Goal: Information Seeking & Learning: Learn about a topic

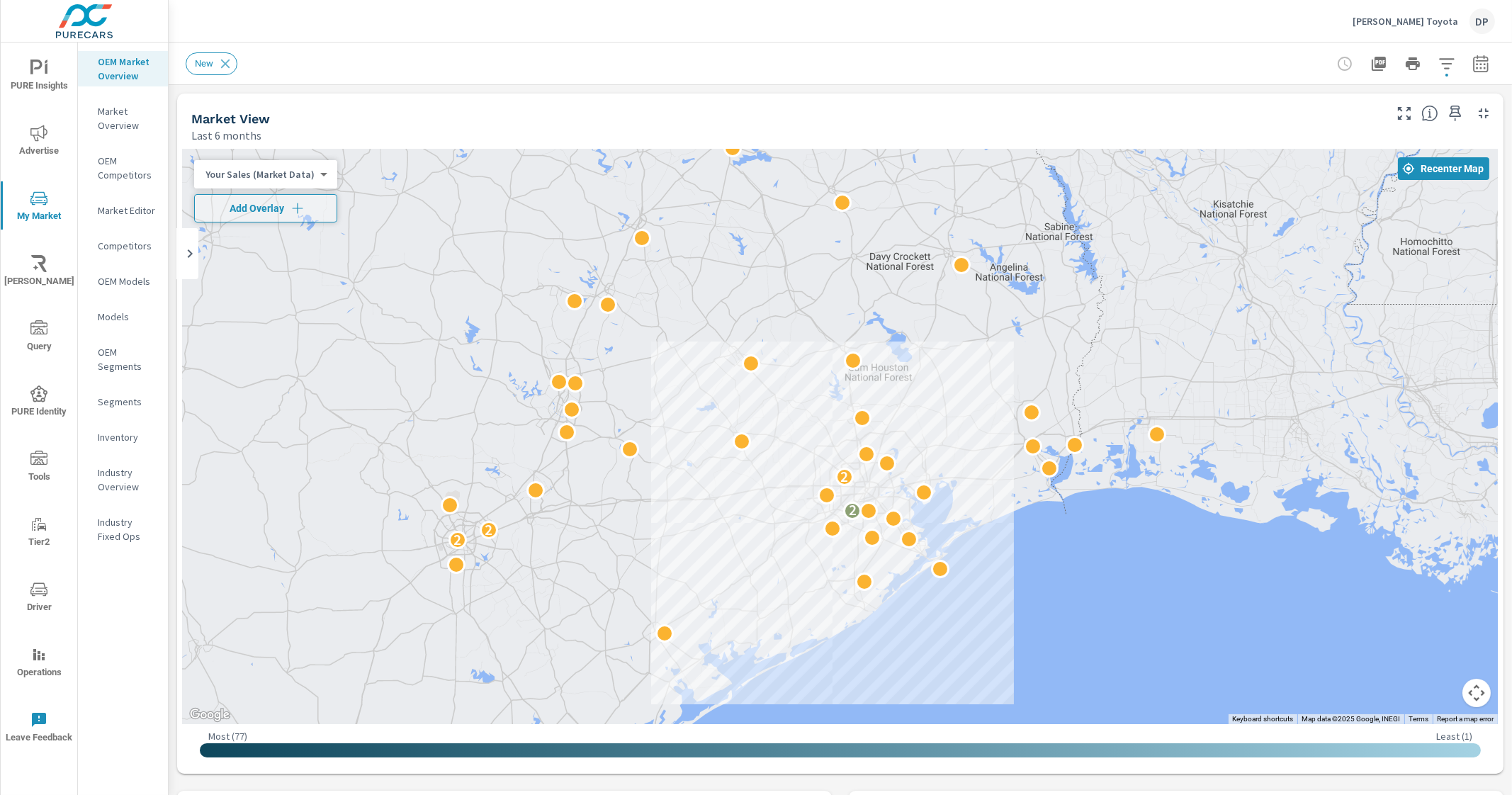
scroll to position [351, 0]
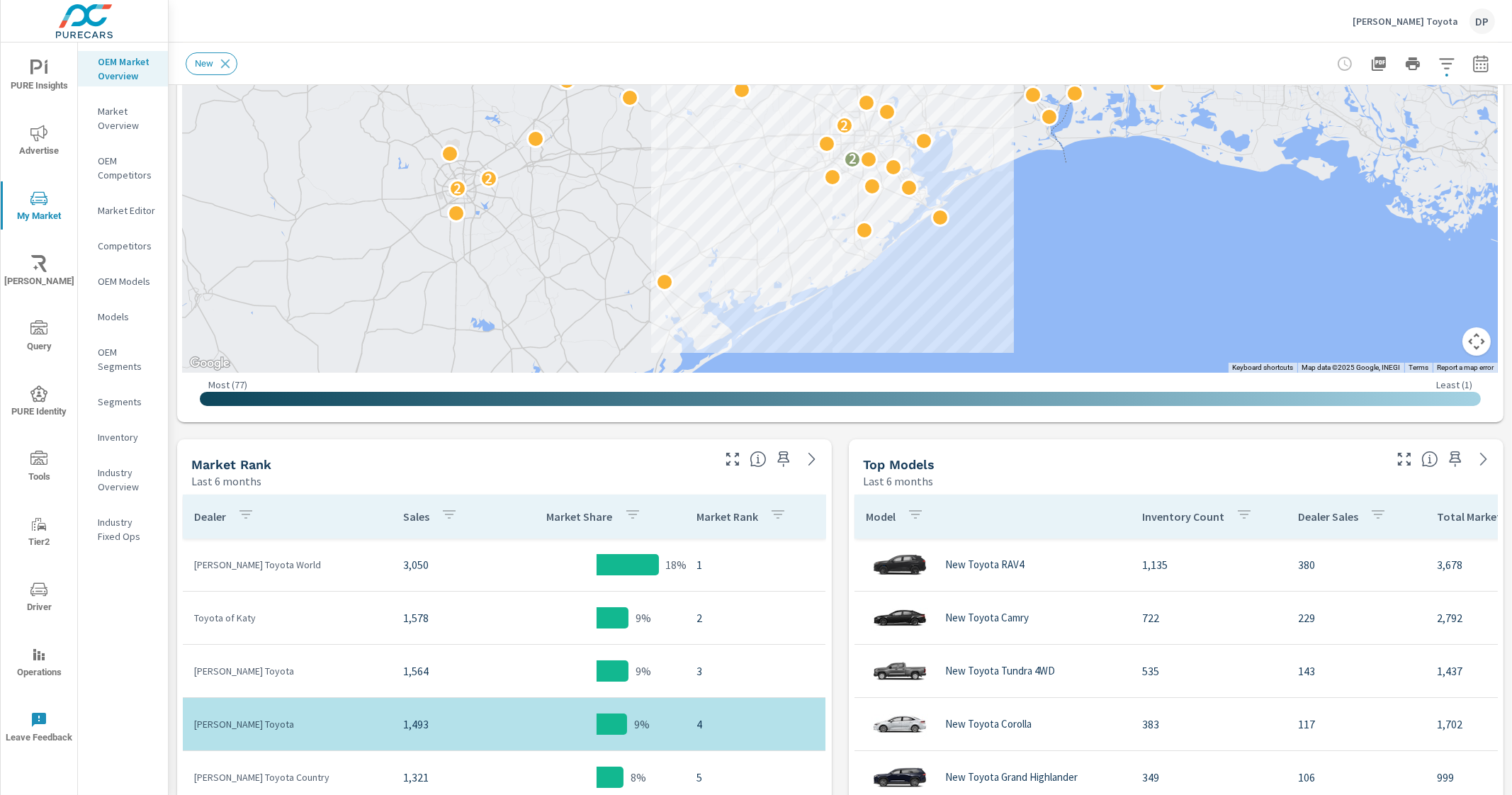
click at [113, 402] on p "Segments" at bounding box center [126, 401] width 59 height 14
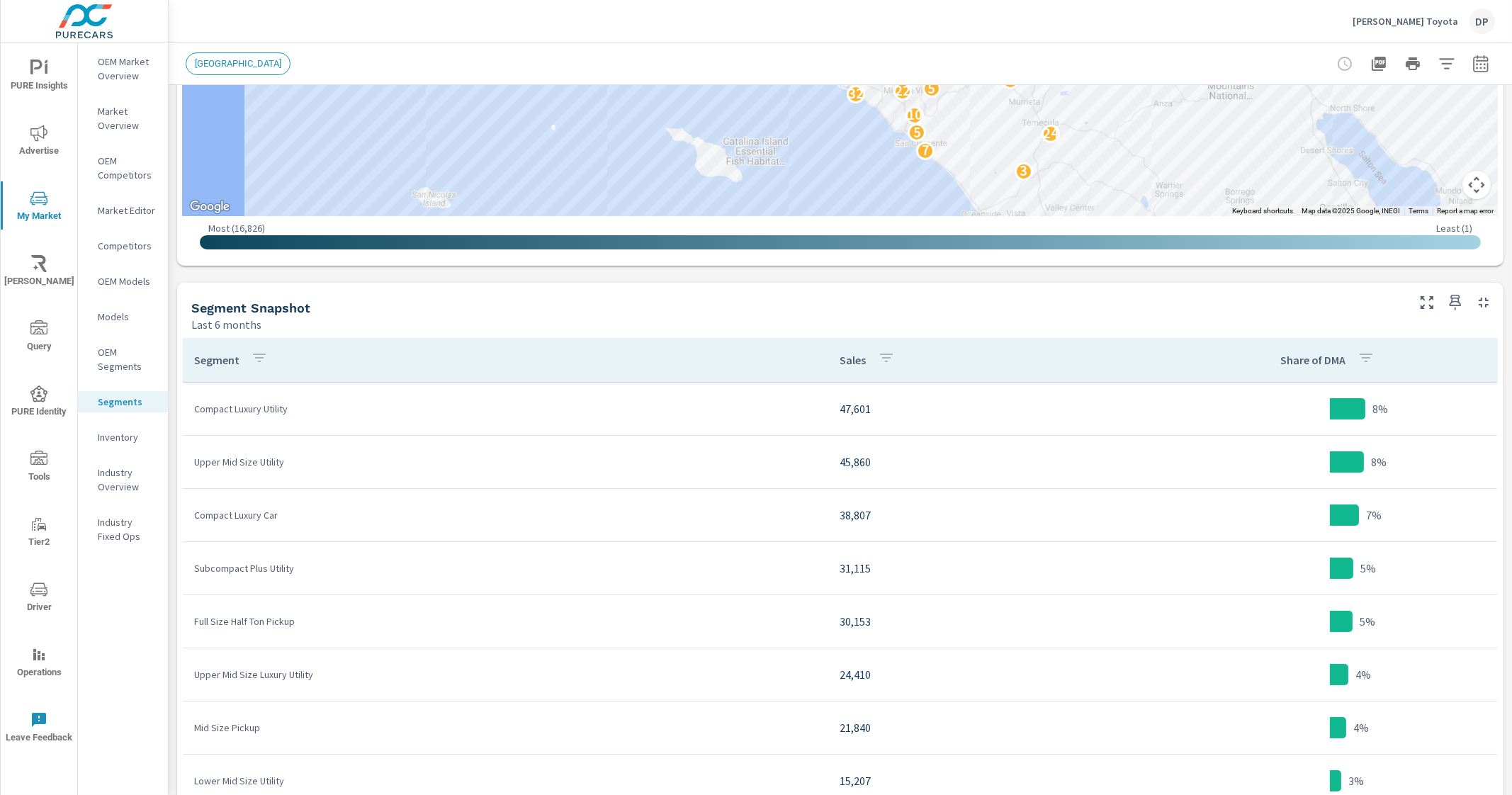
scroll to position [531, 0]
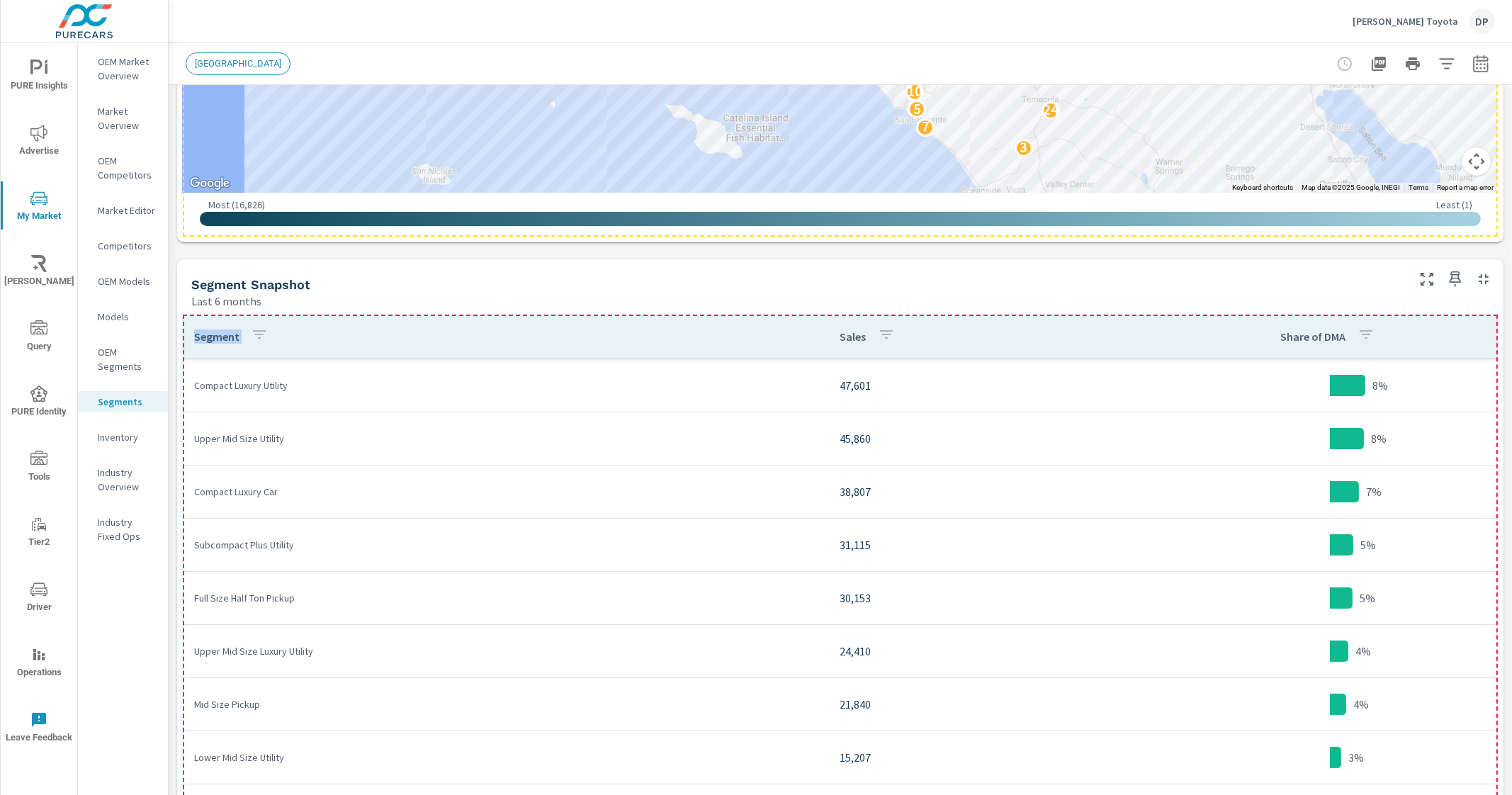
click at [572, 344] on th "Segment" at bounding box center [506, 336] width 646 height 44
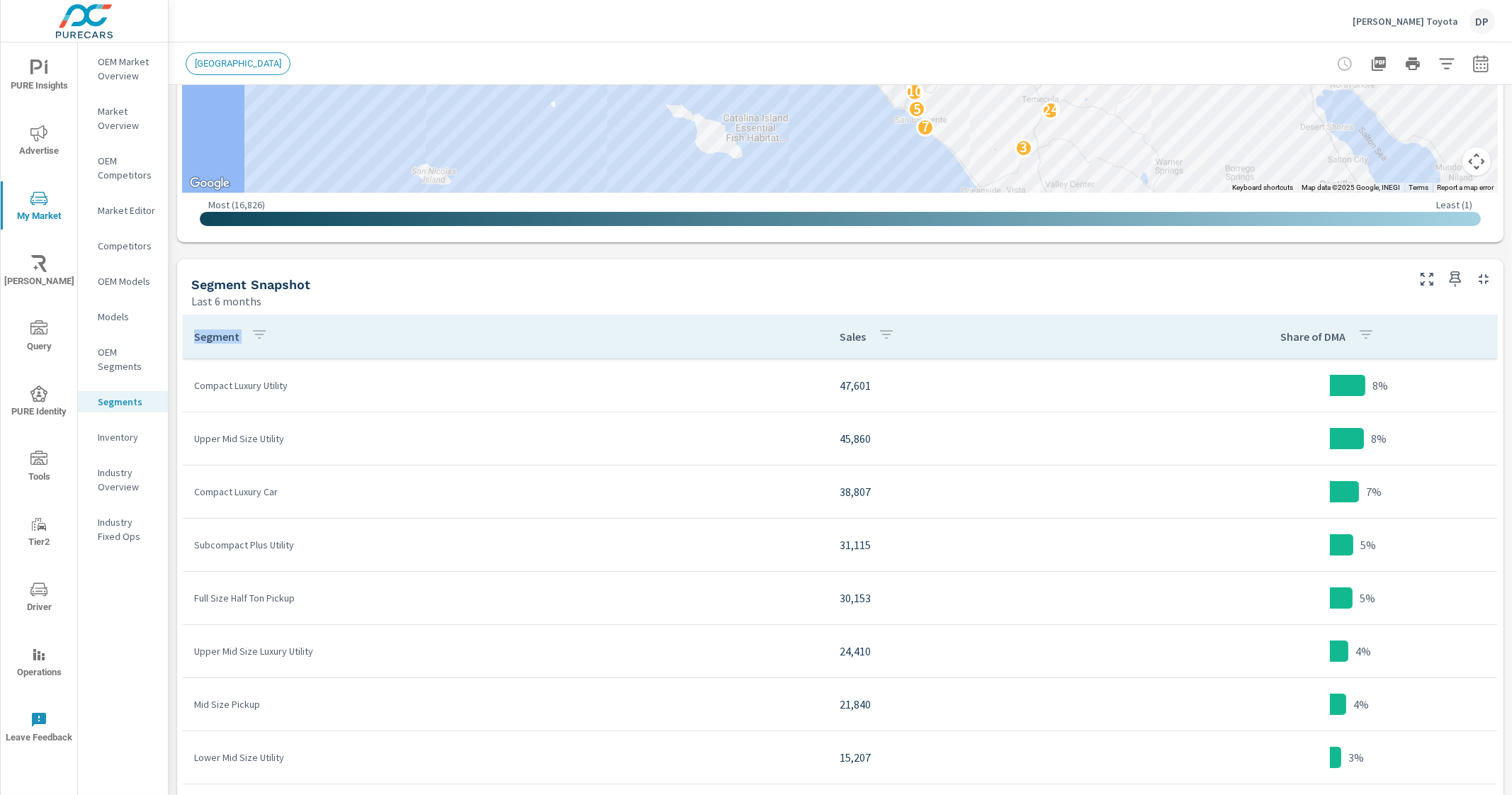
click at [363, 322] on th "Segment" at bounding box center [506, 336] width 646 height 44
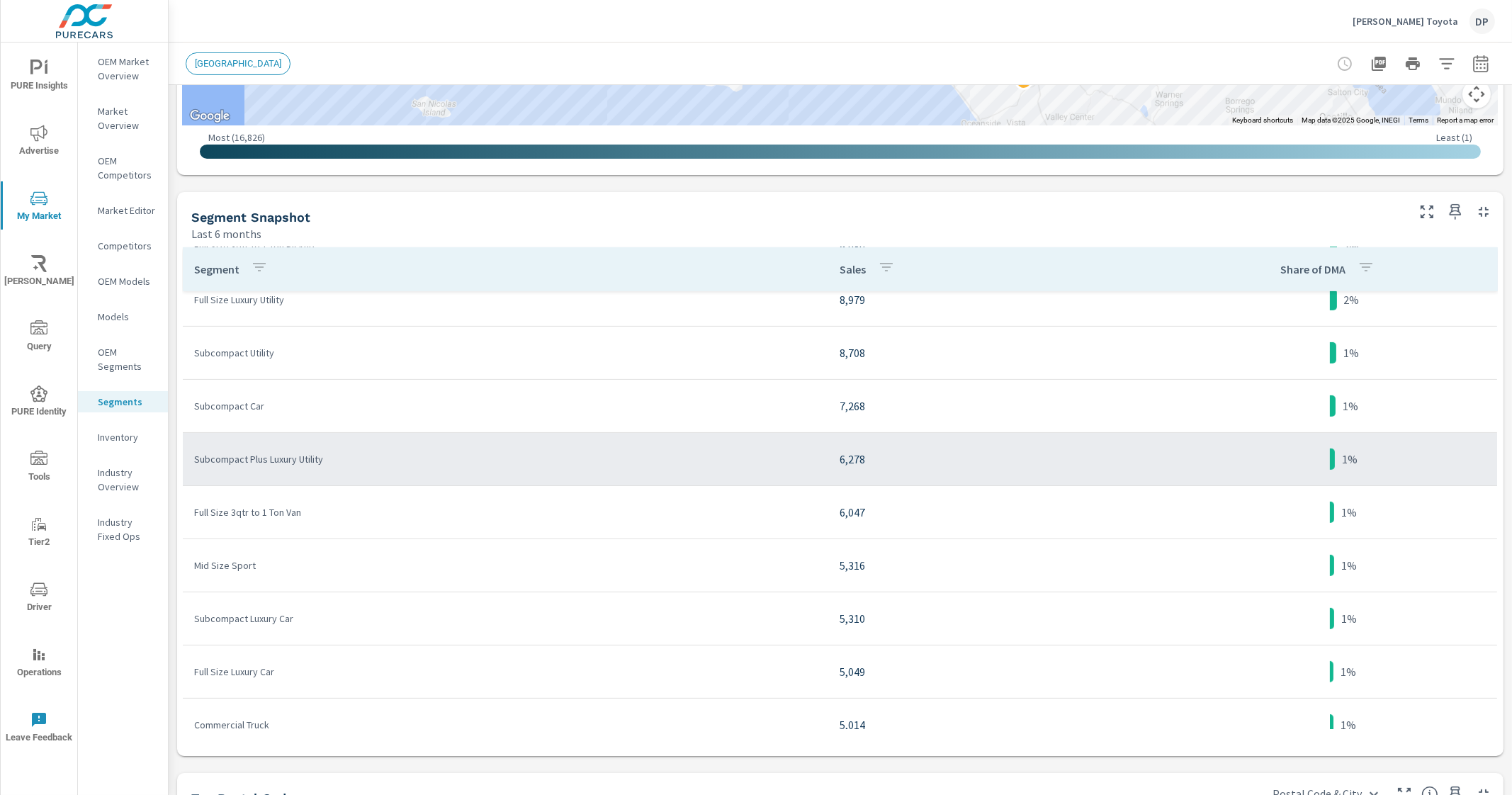
scroll to position [600, 0]
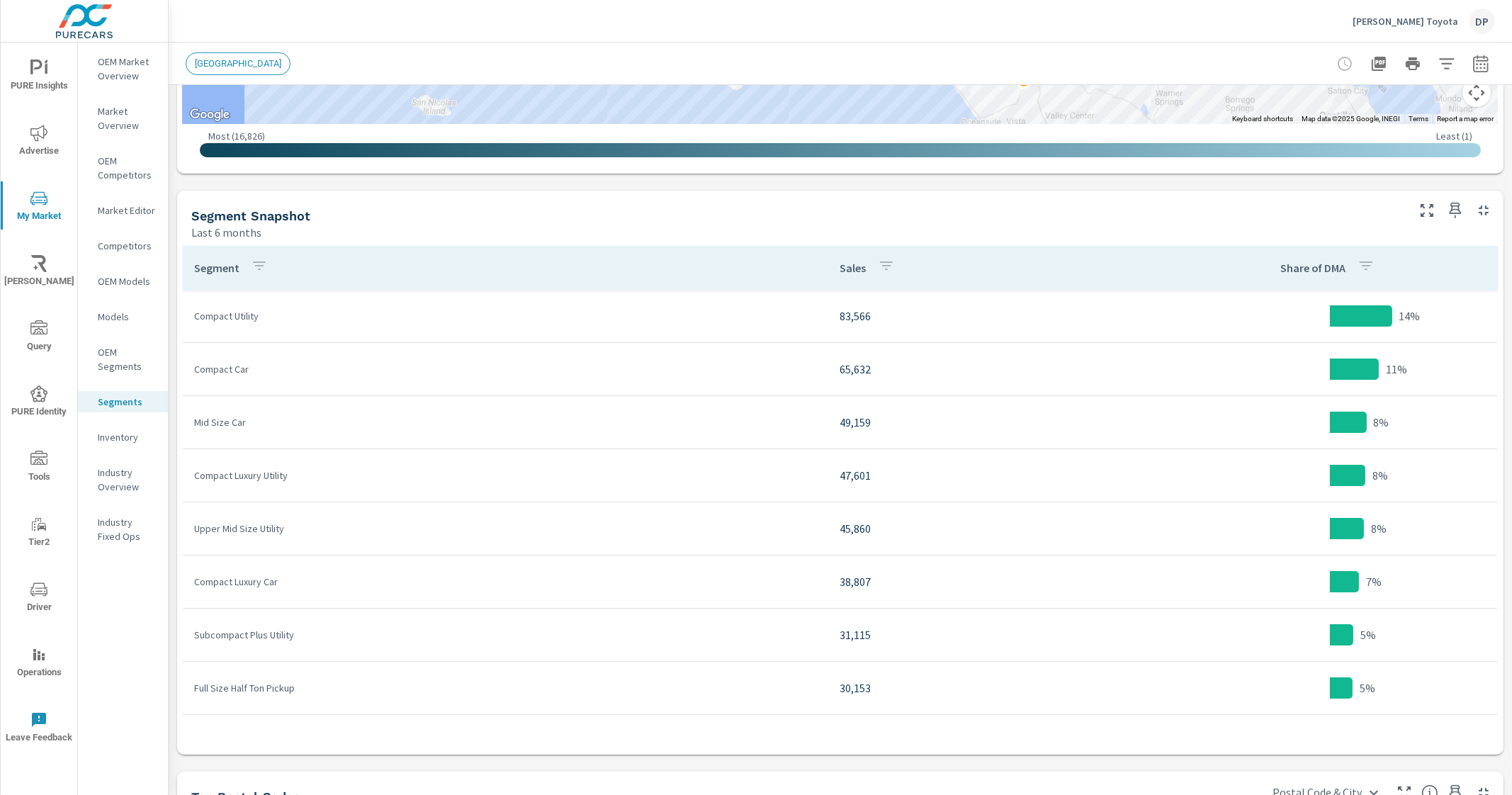
click at [121, 65] on p "OEM Market Overview" at bounding box center [126, 69] width 59 height 29
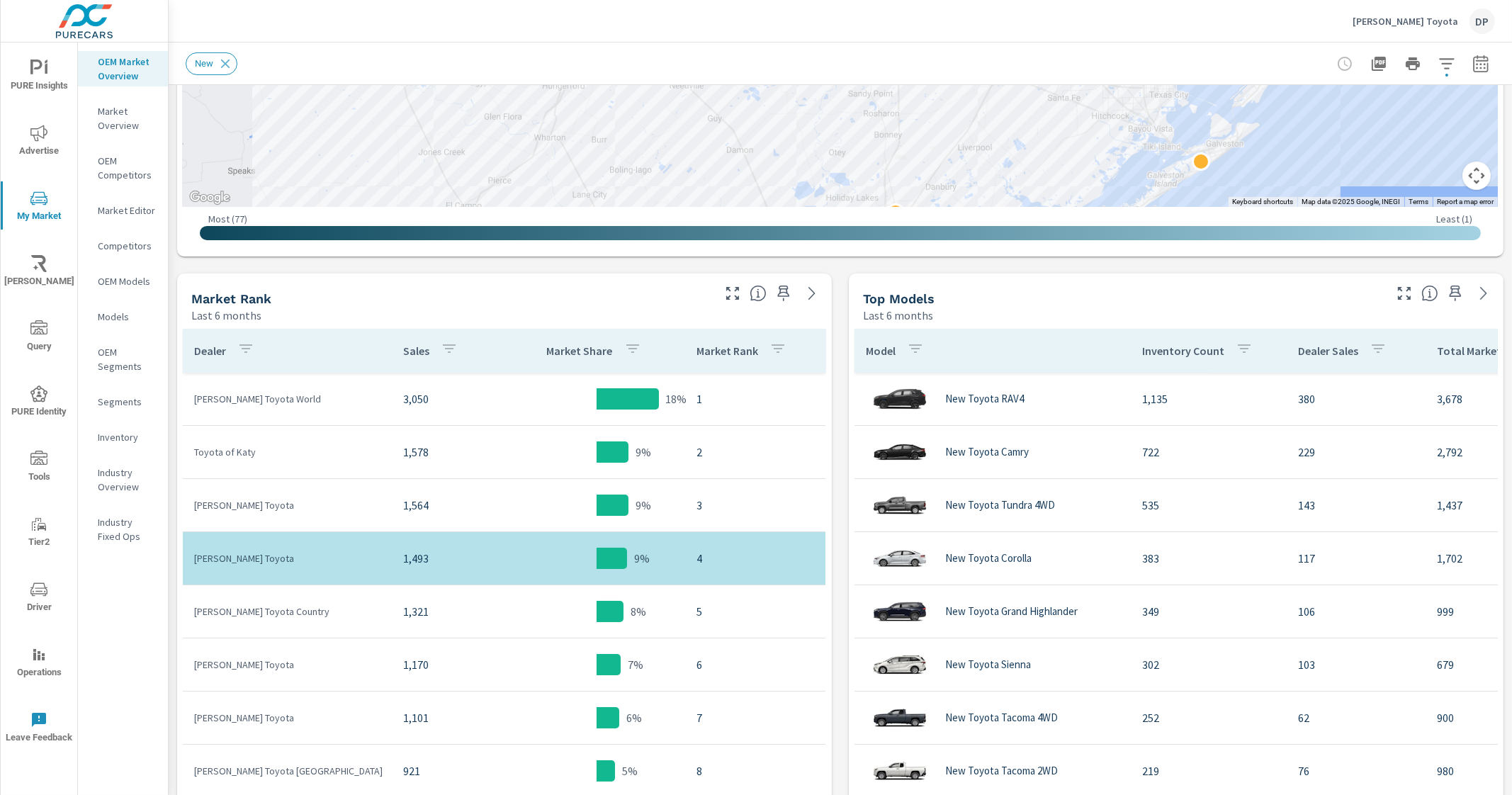
scroll to position [531, 0]
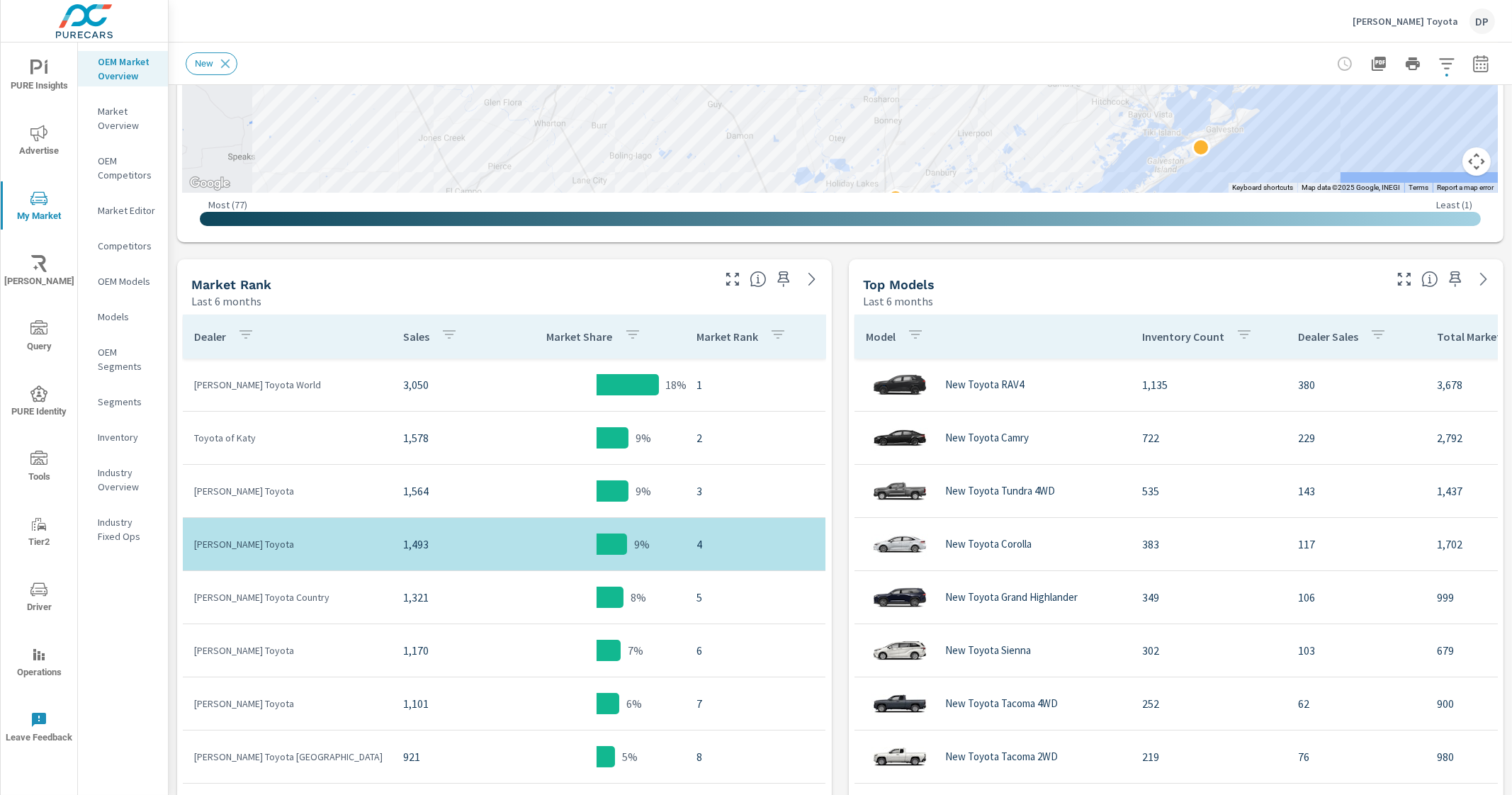
click at [557, 244] on div "Market View Last 6 months ← Move left → Move right ↑ Move up ↓ Move down + Zoom…" at bounding box center [841, 483] width 1343 height 1859
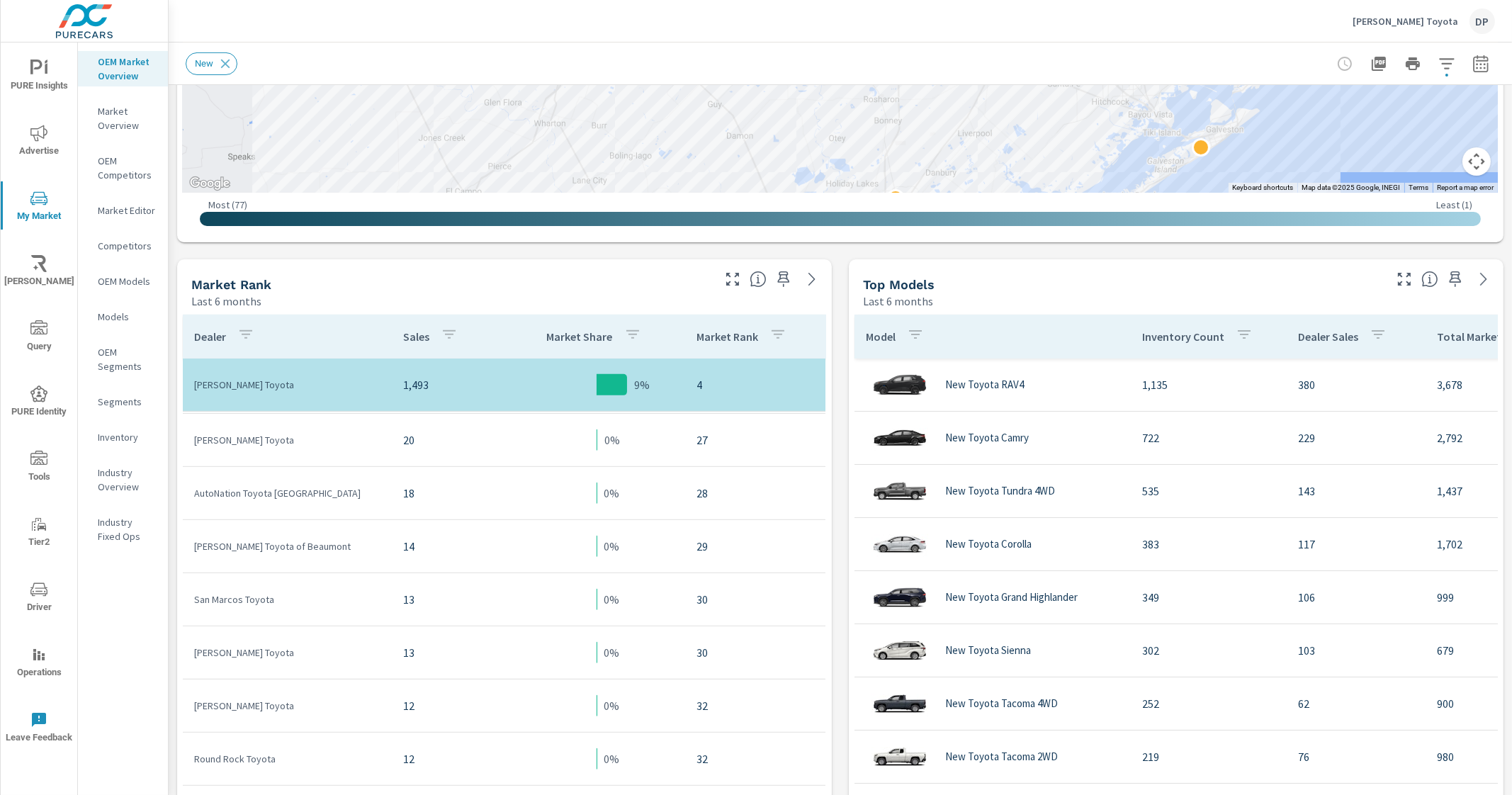
scroll to position [2007, 0]
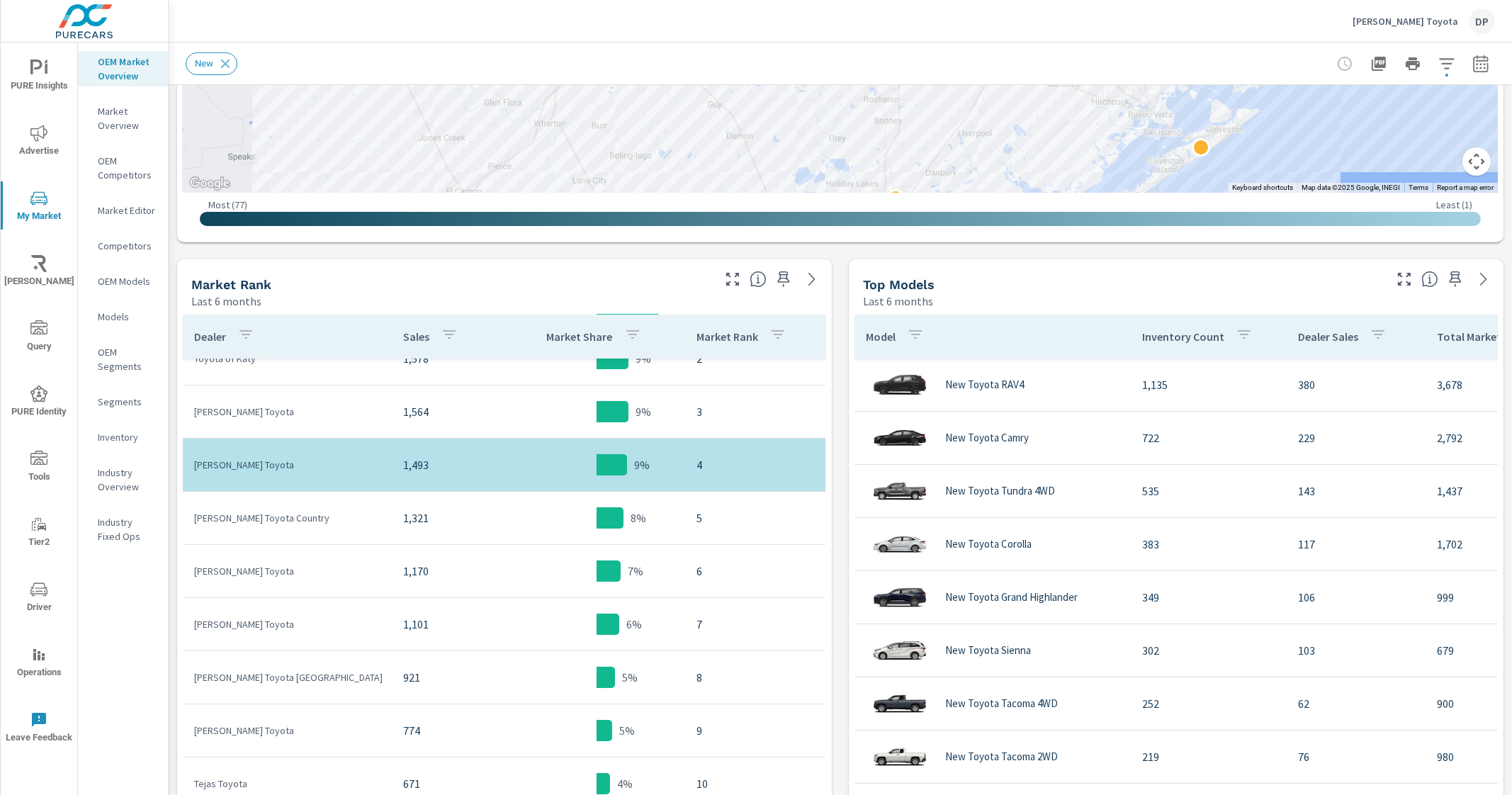
scroll to position [50, 0]
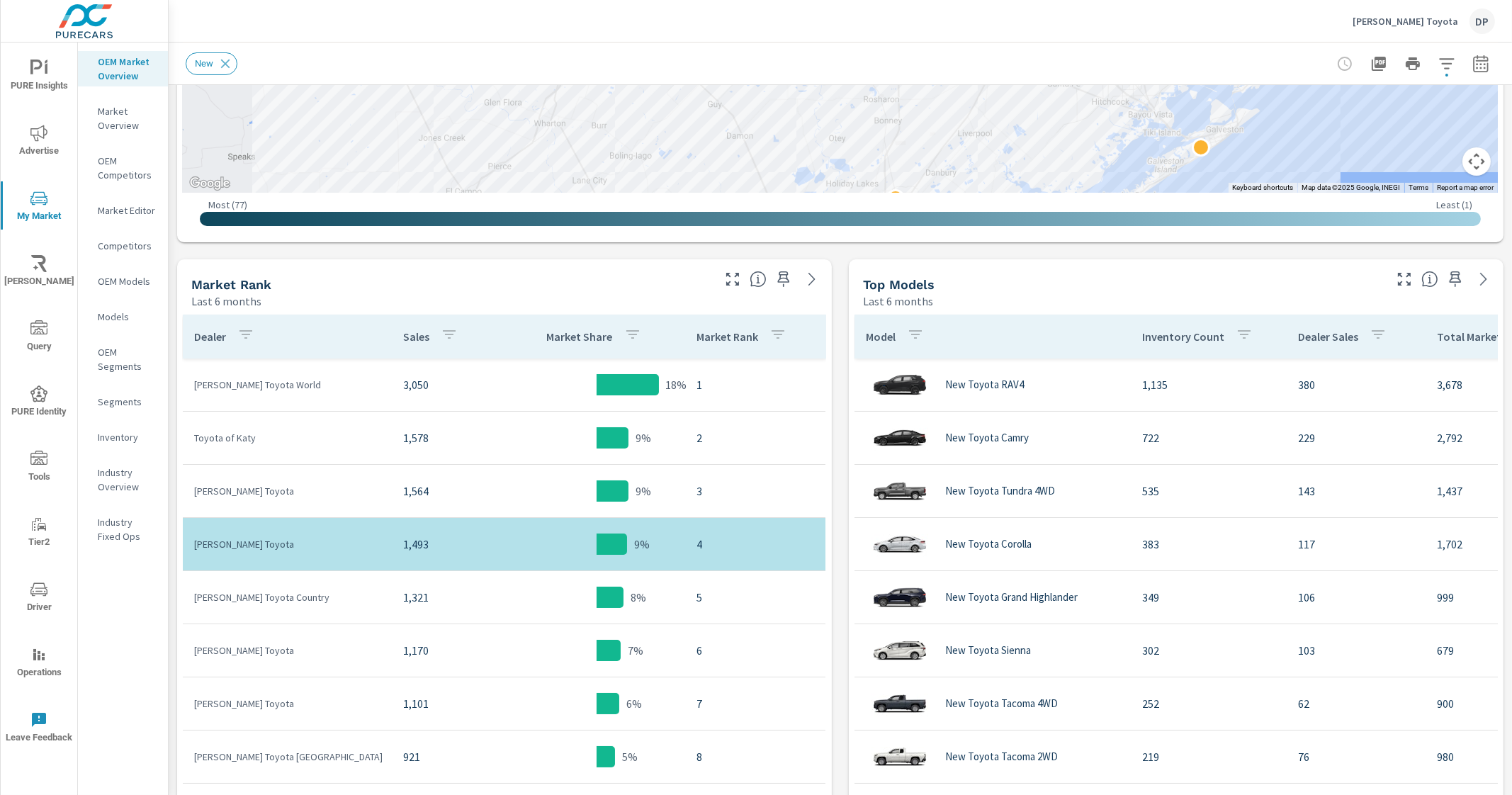
click at [841, 288] on div "Market View Last 6 months ← Move left → Move right ↑ Move up ↓ Move down + Zoom…" at bounding box center [841, 483] width 1343 height 1859
click at [830, 285] on div "Market View Last 6 months ← Move left → Move right ↑ Move up ↓ Move down + Zoom…" at bounding box center [841, 483] width 1343 height 1859
click at [996, 261] on div "Top Models Last 6 months" at bounding box center [1118, 284] width 539 height 50
click at [100, 484] on p "Industry Overview" at bounding box center [126, 479] width 59 height 29
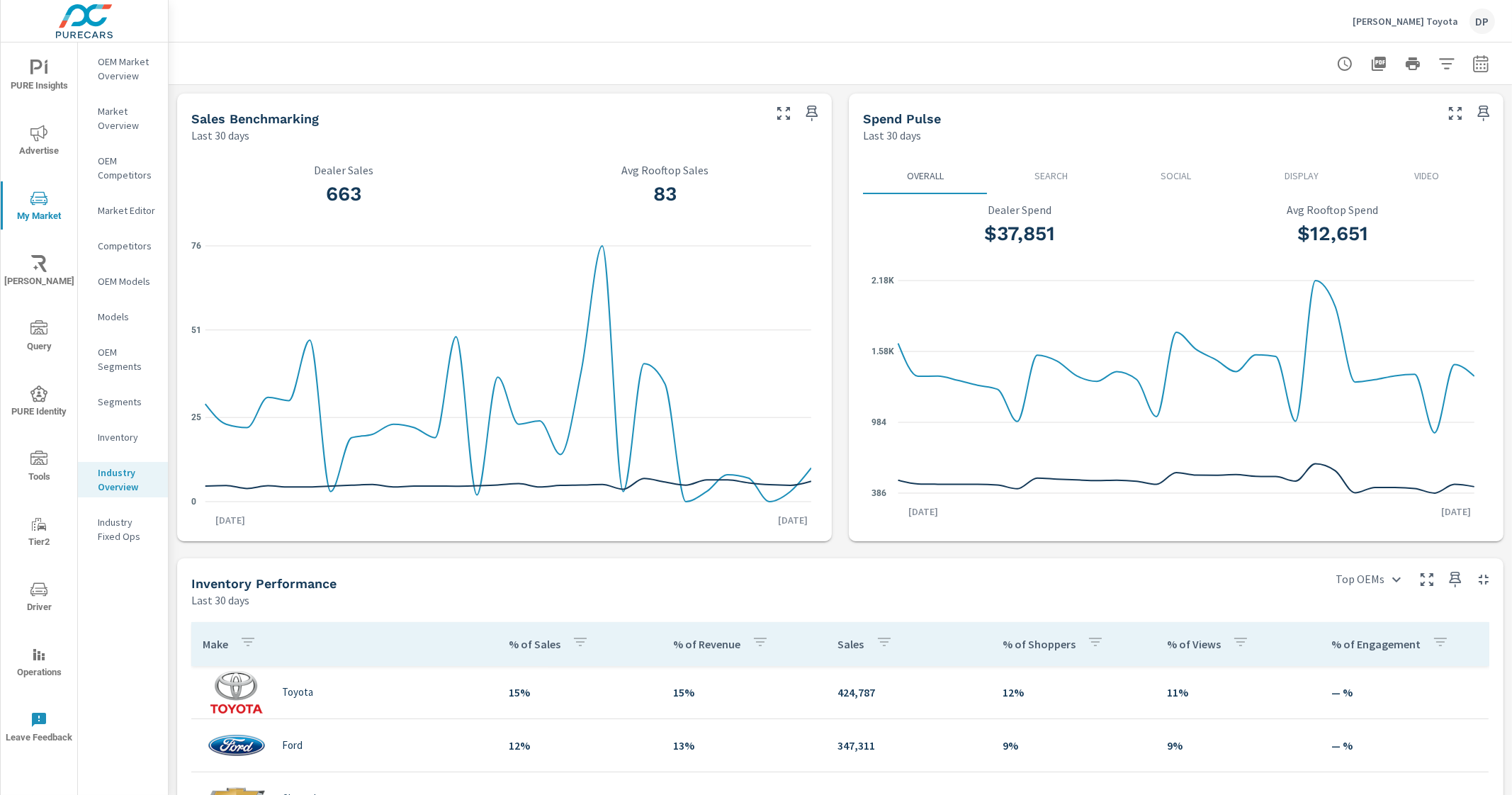
click at [1439, 61] on icon "button" at bounding box center [1447, 64] width 17 height 17
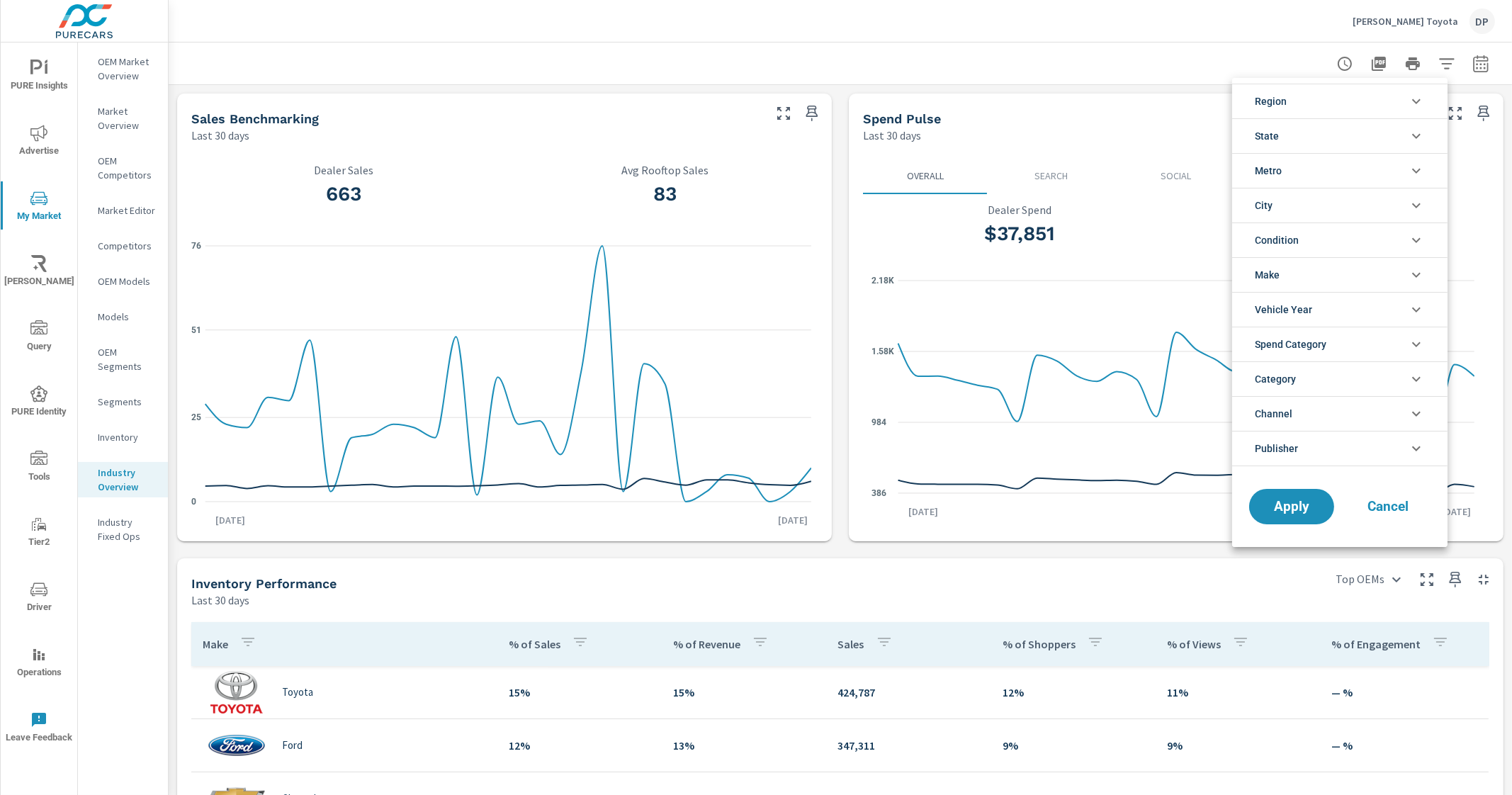
click at [1252, 37] on div at bounding box center [756, 398] width 1512 height 795
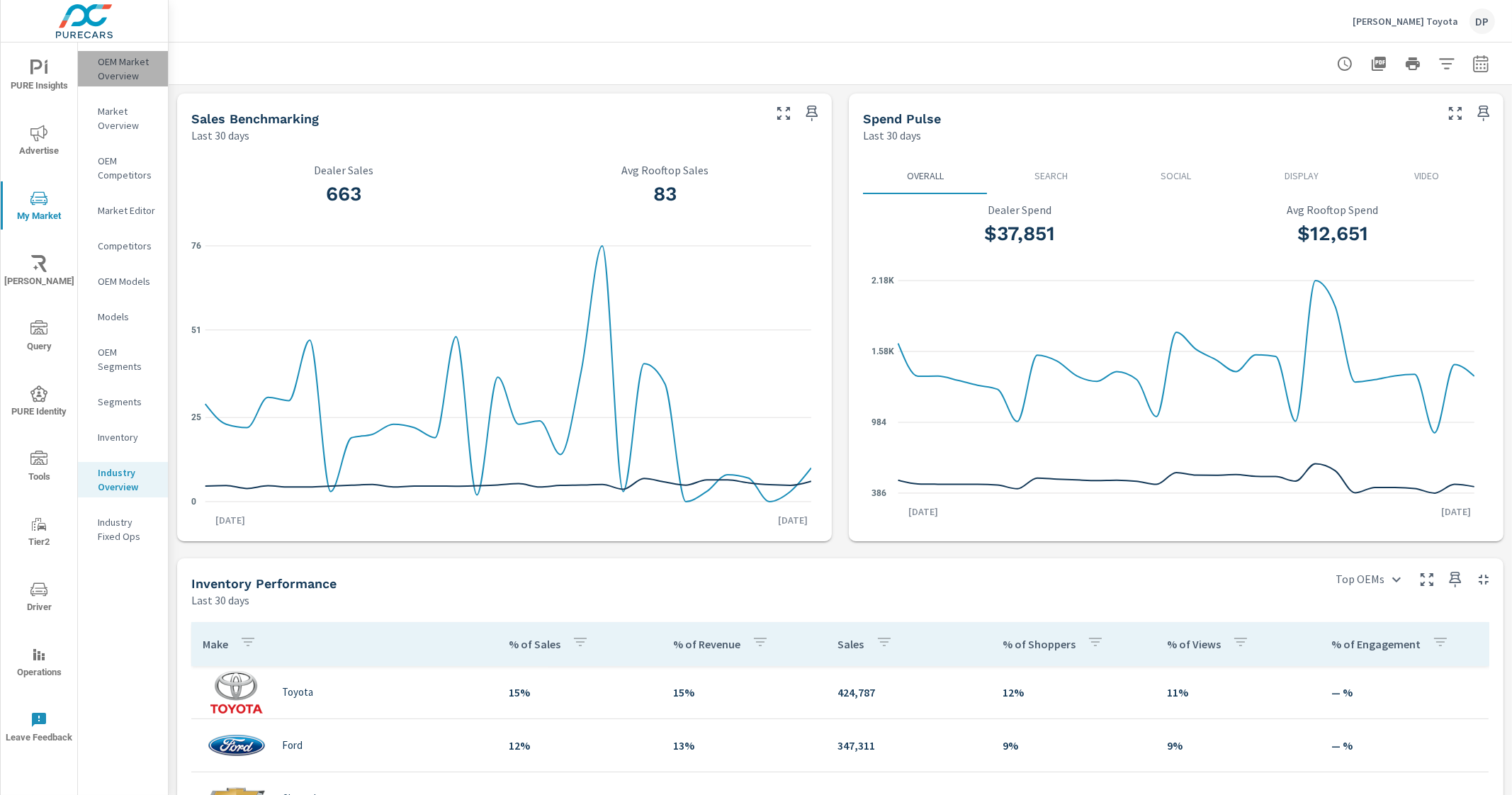
click at [130, 73] on p "OEM Market Overview" at bounding box center [126, 69] width 59 height 29
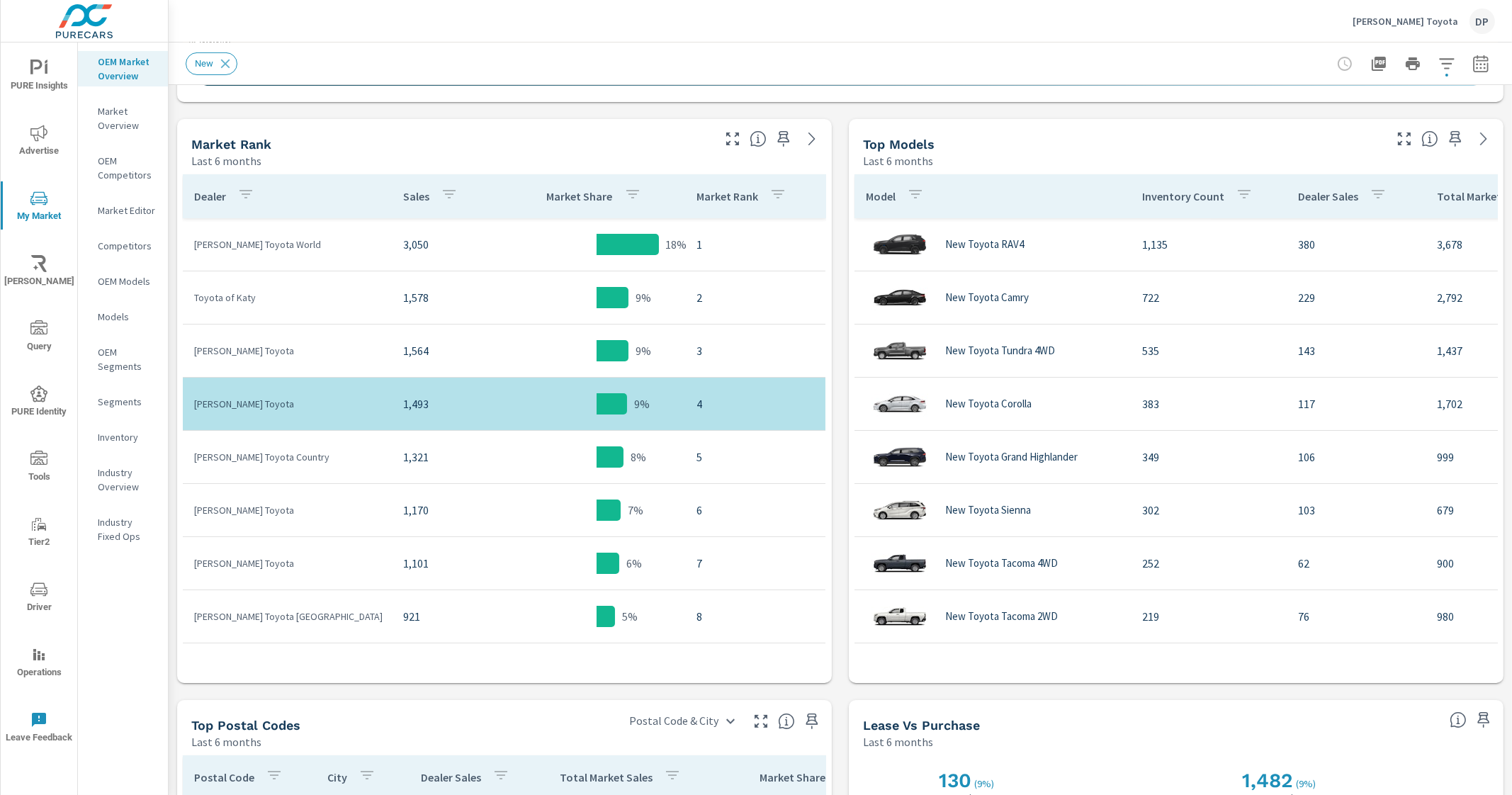
scroll to position [656, 0]
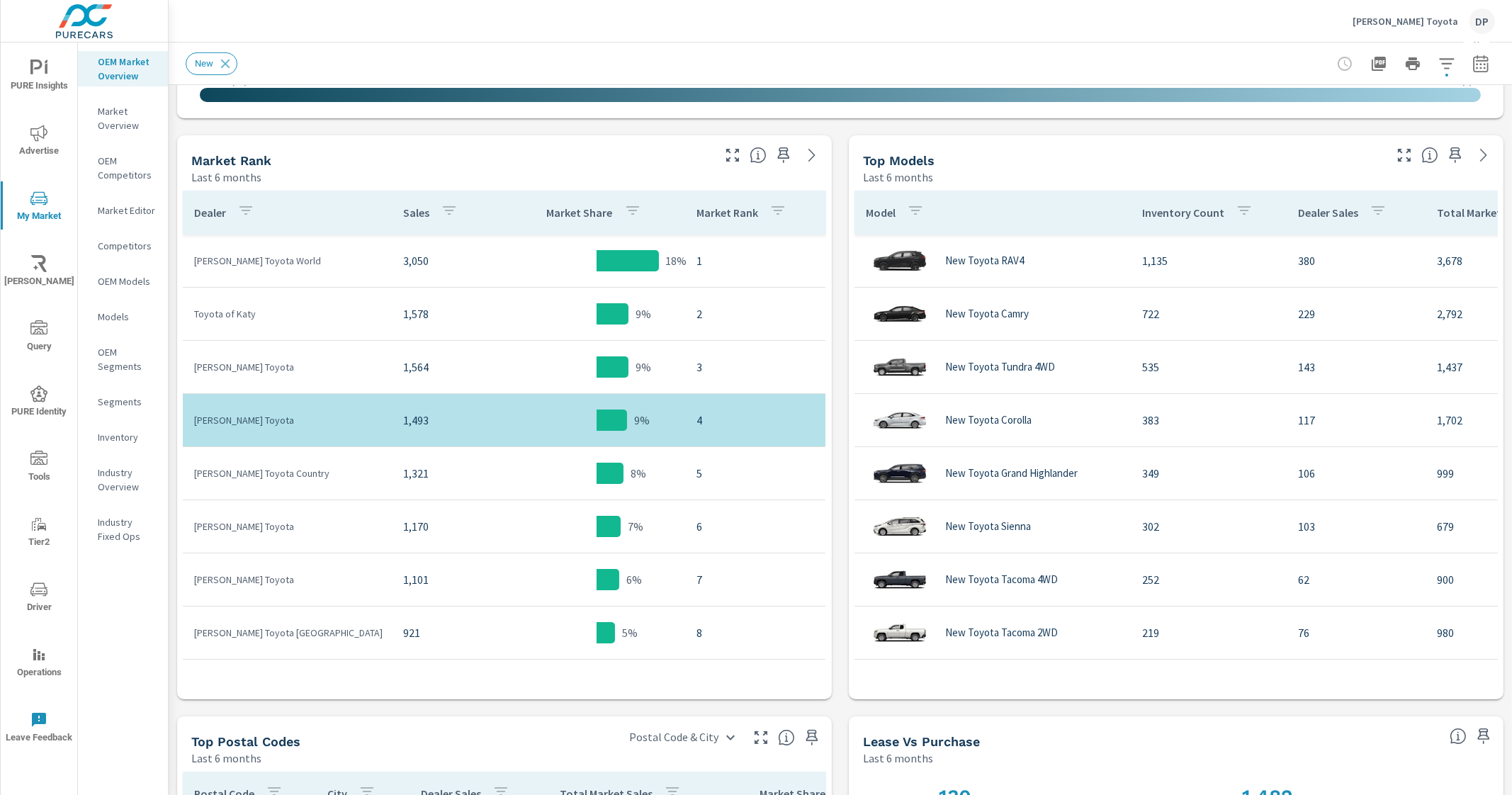
click at [769, 211] on icon "button" at bounding box center [777, 210] width 17 height 17
click at [762, 211] on div at bounding box center [756, 398] width 1512 height 795
click at [127, 391] on div "Segments" at bounding box center [123, 401] width 90 height 21
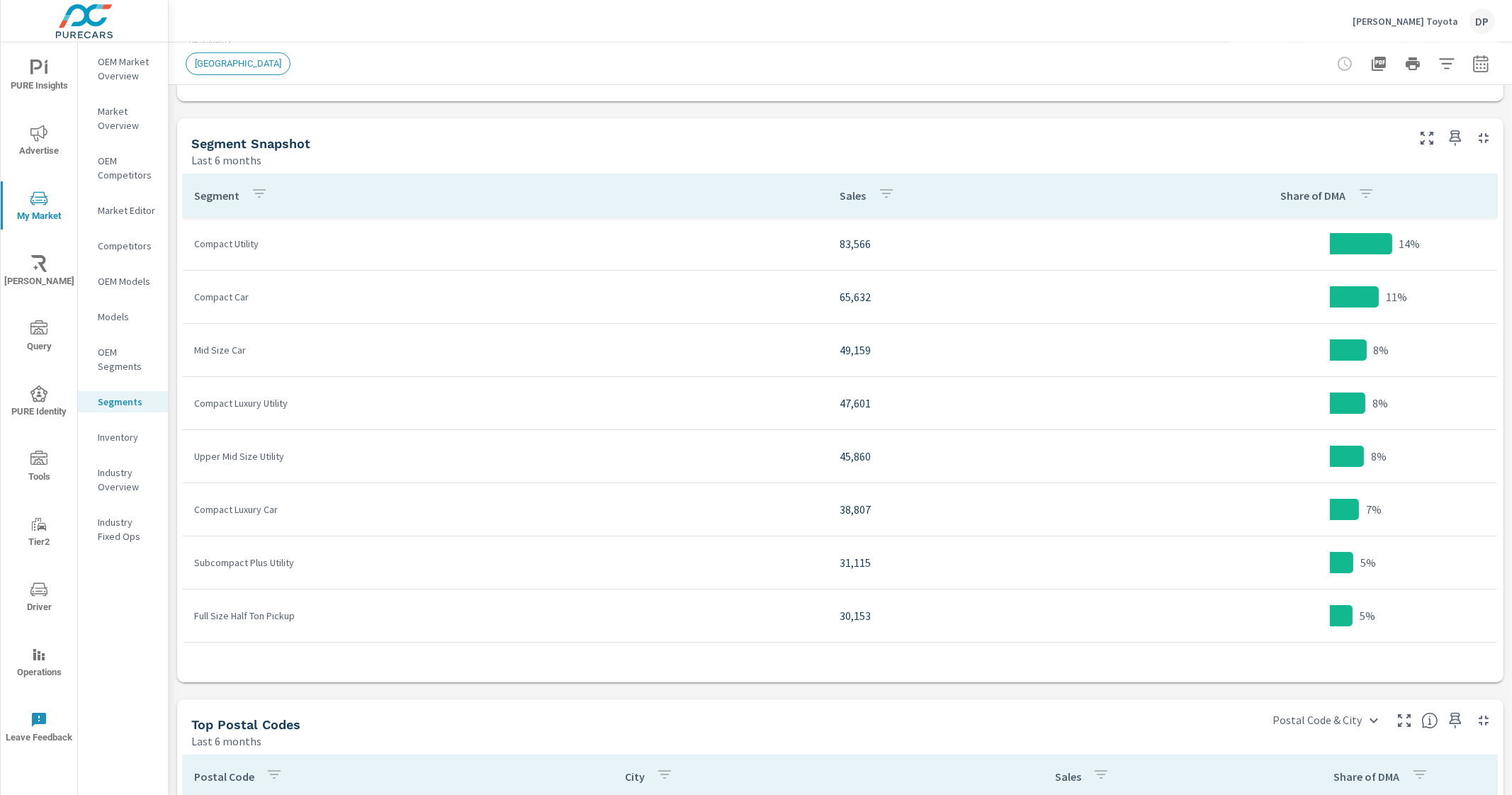
scroll to position [711, 0]
